Goal: Task Accomplishment & Management: Complete application form

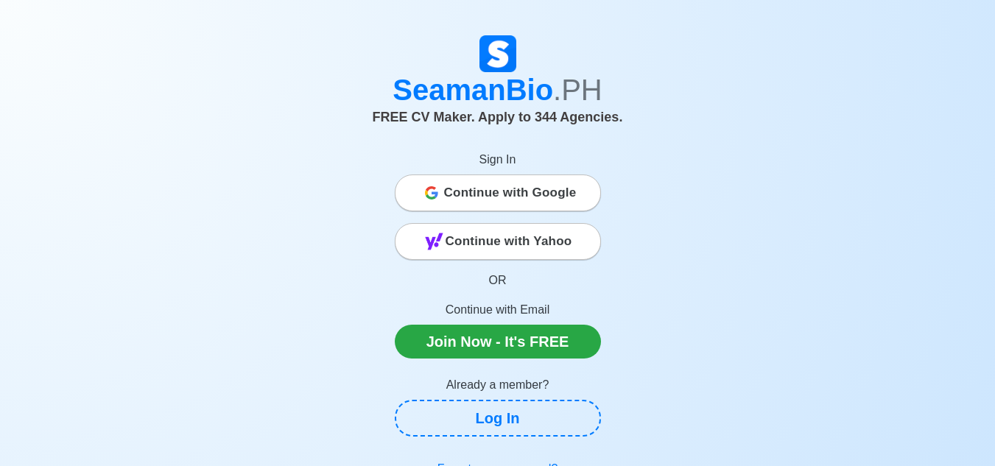
click at [506, 205] on span "Continue with Google" at bounding box center [510, 192] width 133 height 29
